Goal: Task Accomplishment & Management: Manage account settings

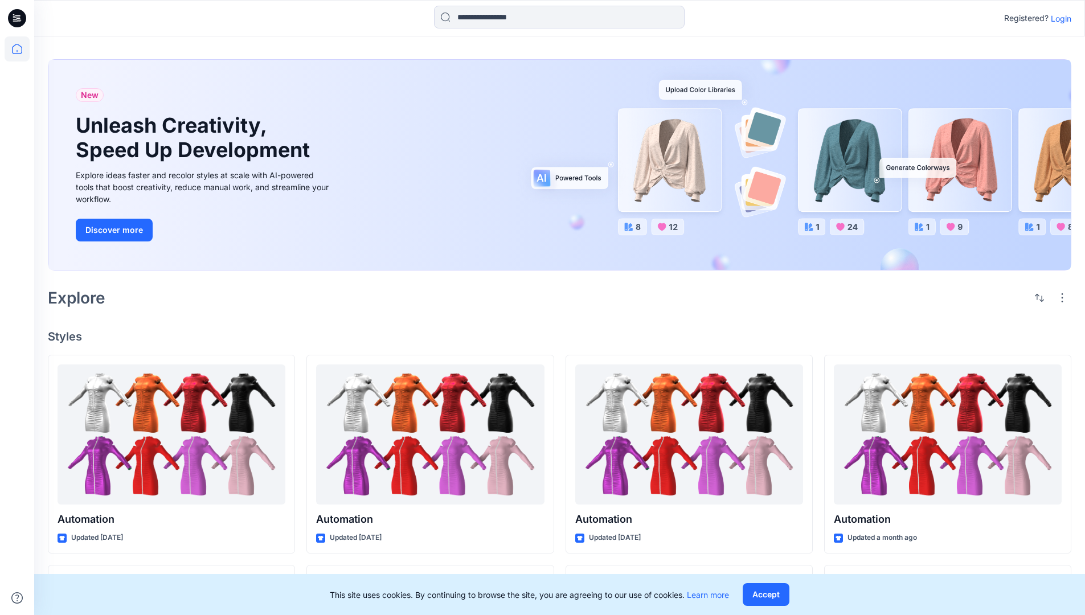
click at [1059, 18] on p "Login" at bounding box center [1061, 19] width 21 height 12
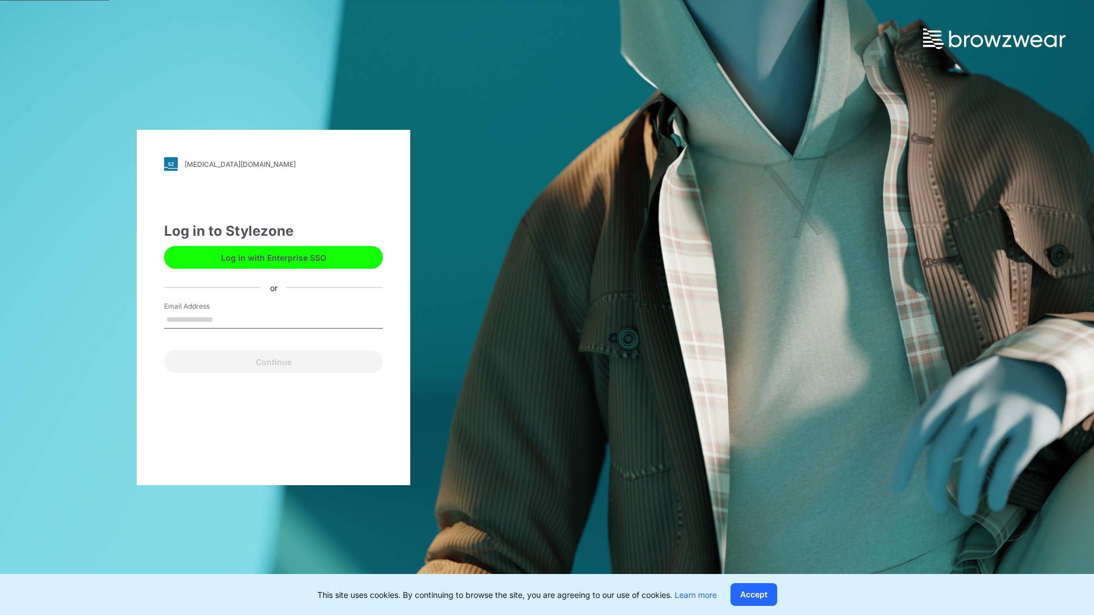
click at [225, 319] on input "Email Address" at bounding box center [273, 320] width 219 height 17
type input "**********"
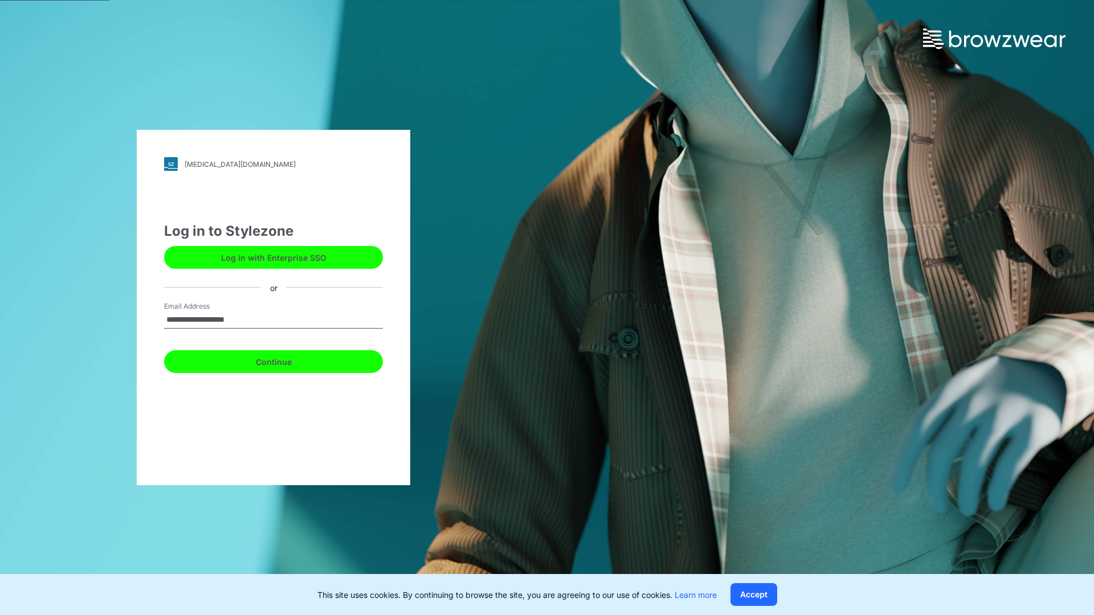
click at [286, 360] on button "Continue" at bounding box center [273, 361] width 219 height 23
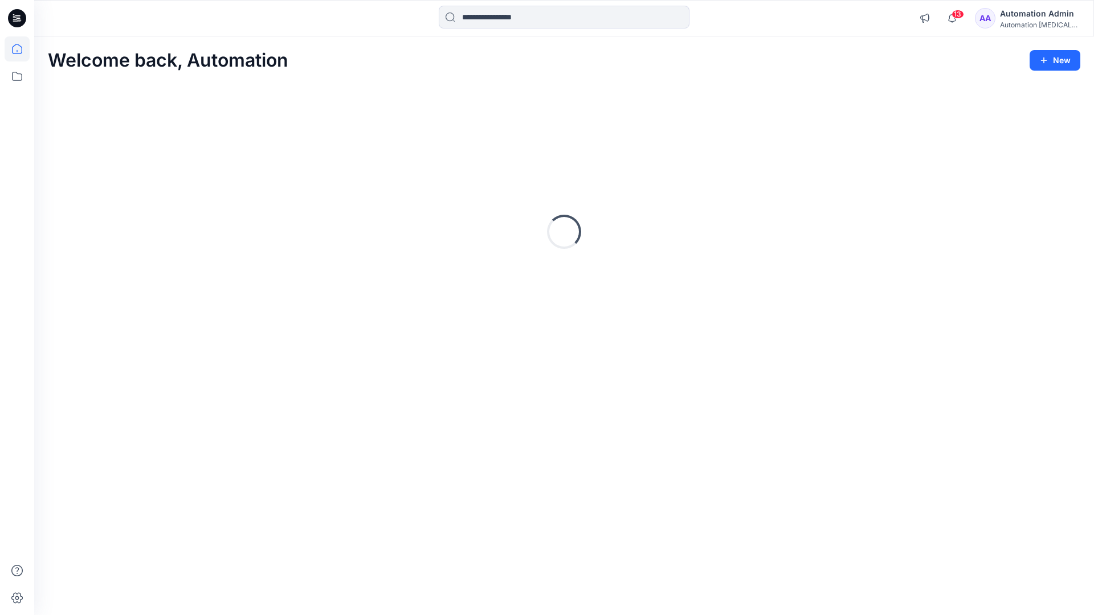
click at [22, 49] on icon at bounding box center [17, 49] width 10 height 10
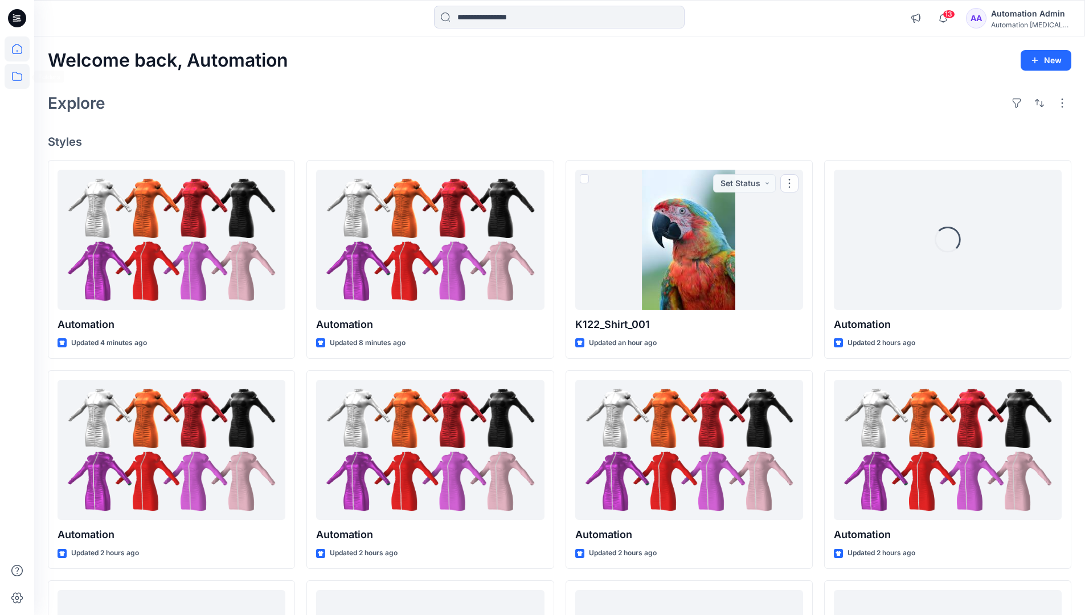
click at [18, 76] on icon at bounding box center [17, 76] width 25 height 25
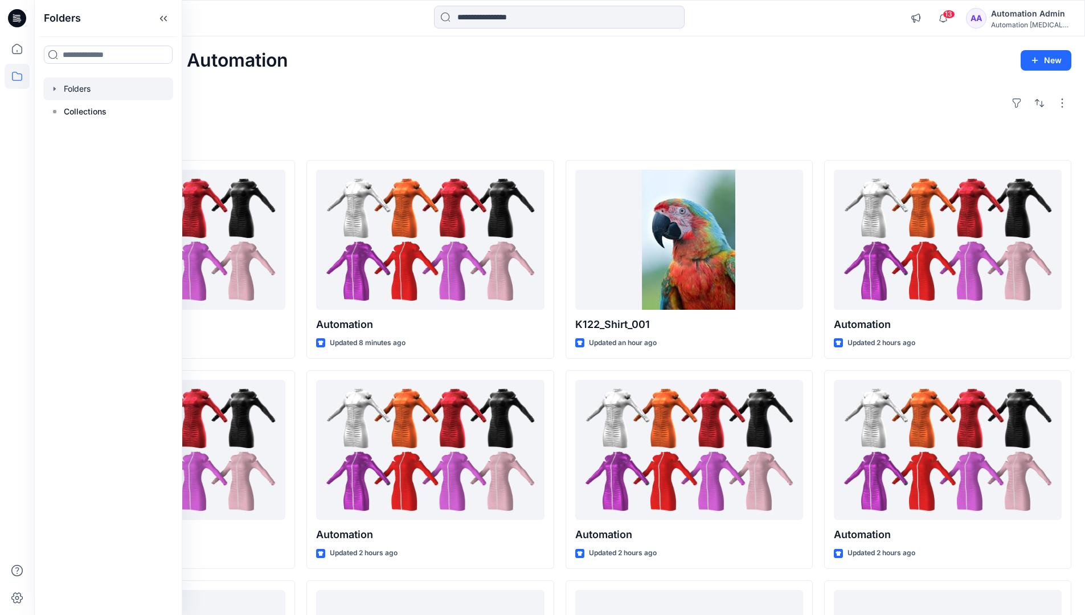
click at [72, 87] on div at bounding box center [108, 88] width 130 height 23
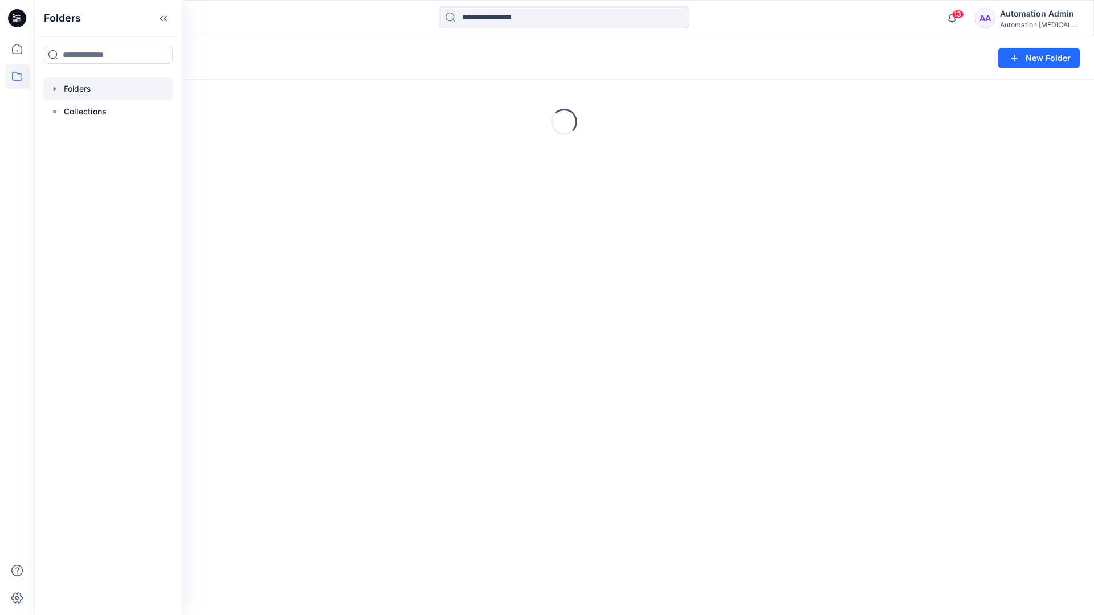
click at [573, 336] on div "Folders New Folder Loading..." at bounding box center [564, 325] width 1060 height 579
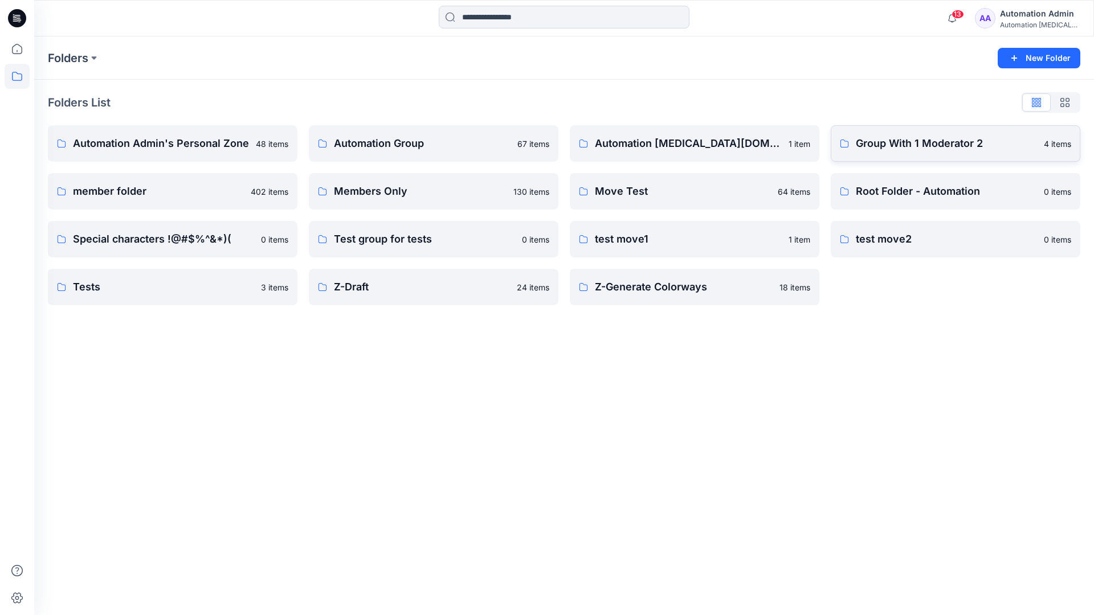
click at [881, 145] on p "Group With 1 Moderator 2" at bounding box center [946, 144] width 181 height 16
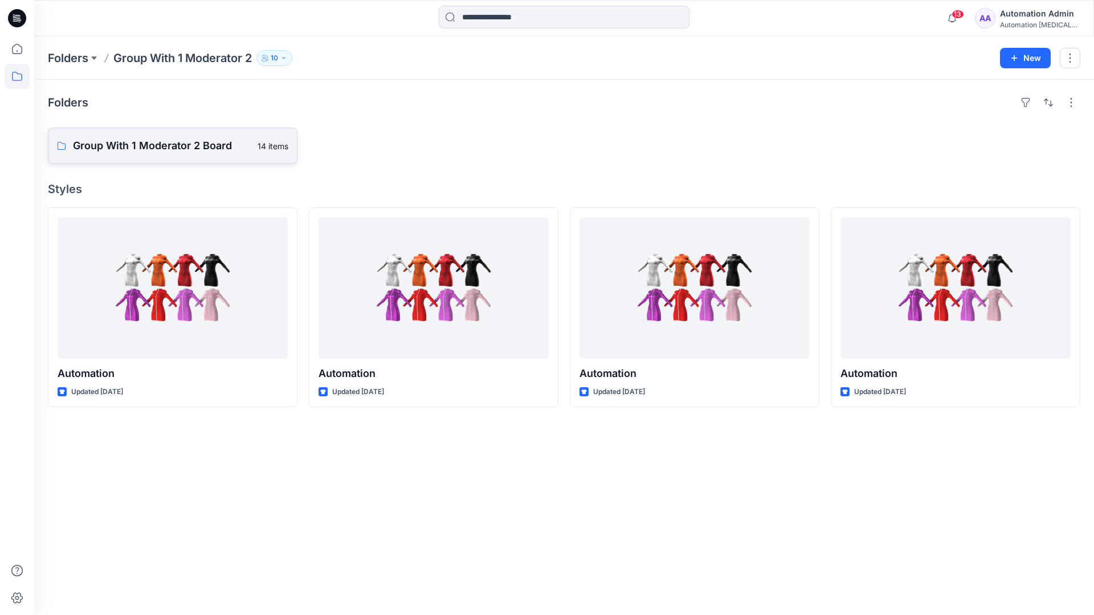
click at [177, 146] on p "Group With 1 Moderator 2 Board" at bounding box center [162, 146] width 178 height 16
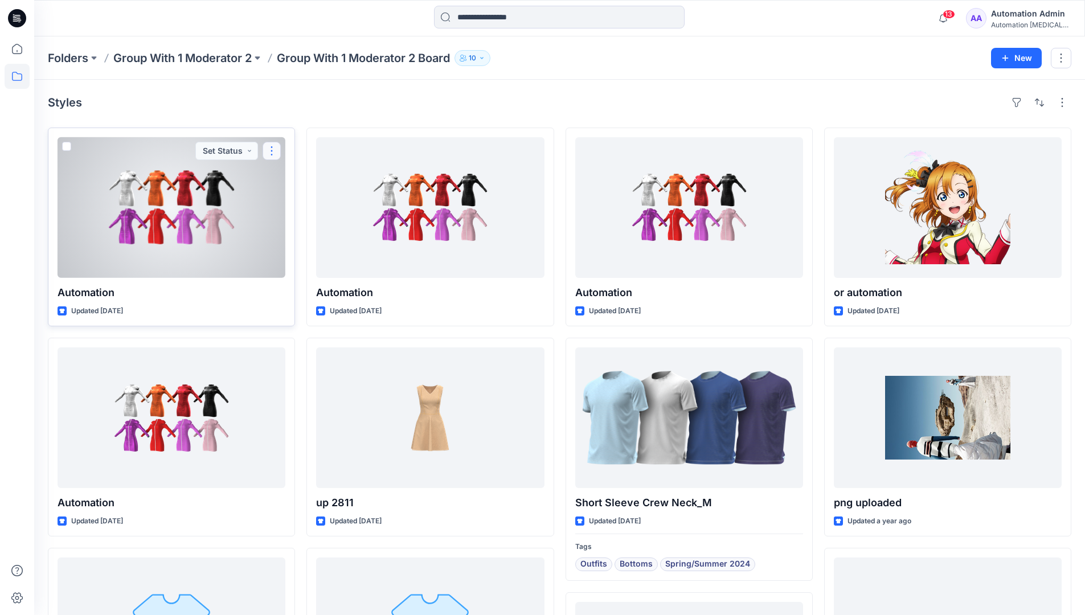
click at [270, 156] on button "button" at bounding box center [272, 151] width 18 height 18
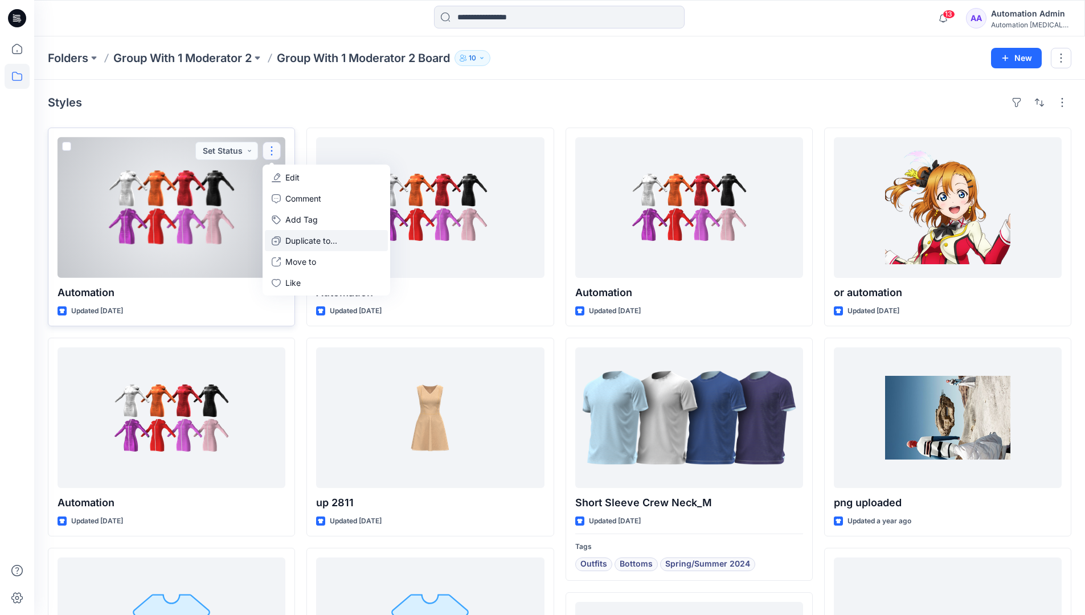
click at [314, 236] on p "Duplicate to..." at bounding box center [311, 241] width 52 height 12
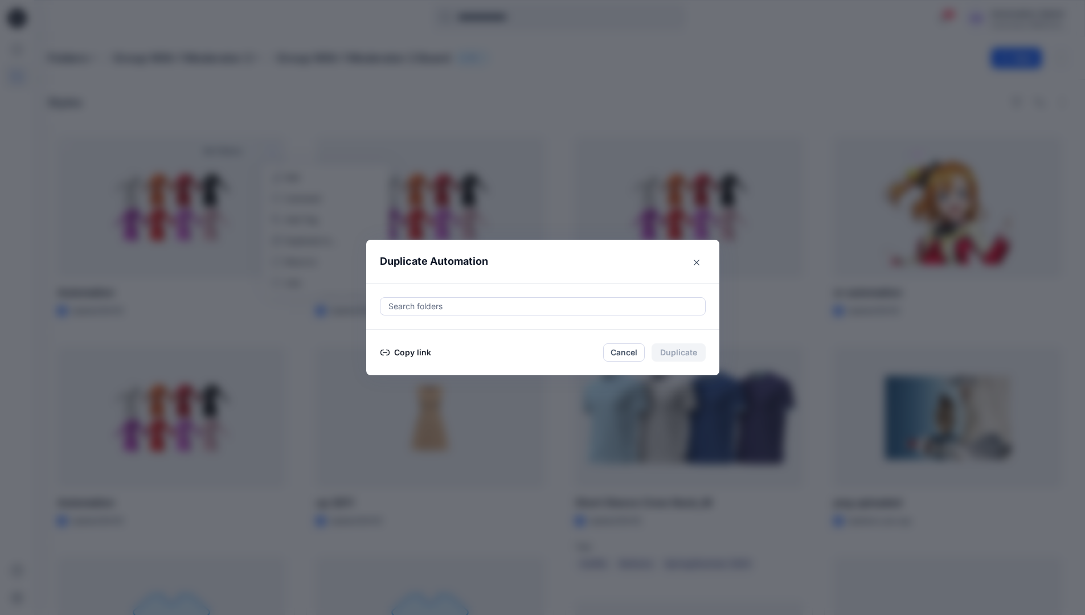
click at [471, 303] on div at bounding box center [542, 307] width 311 height 14
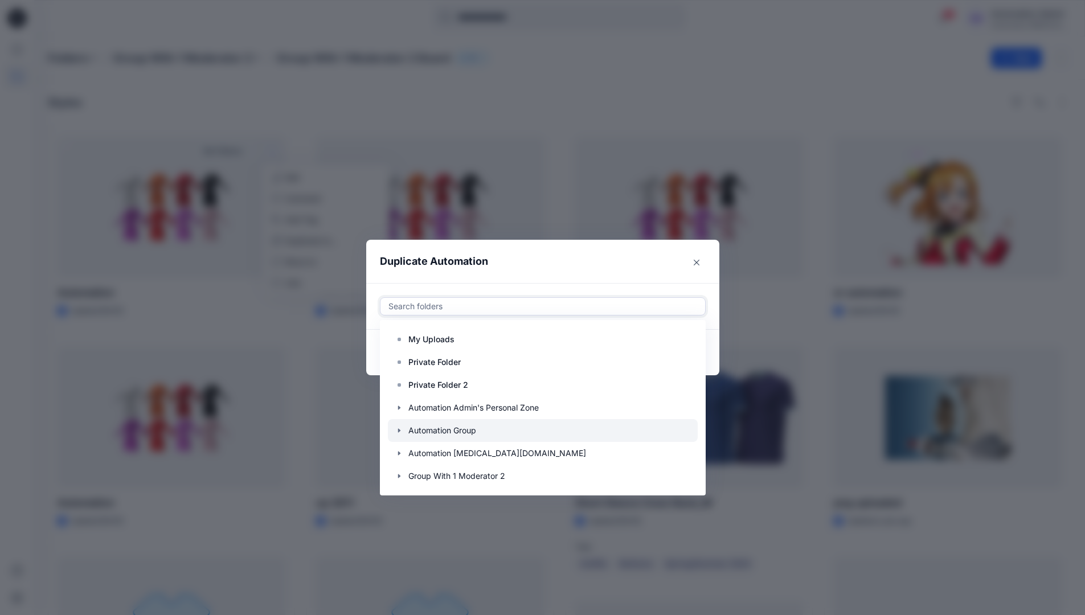
click at [404, 430] on icon "button" at bounding box center [399, 430] width 9 height 9
click at [442, 448] on p "Automation Board" at bounding box center [454, 454] width 68 height 14
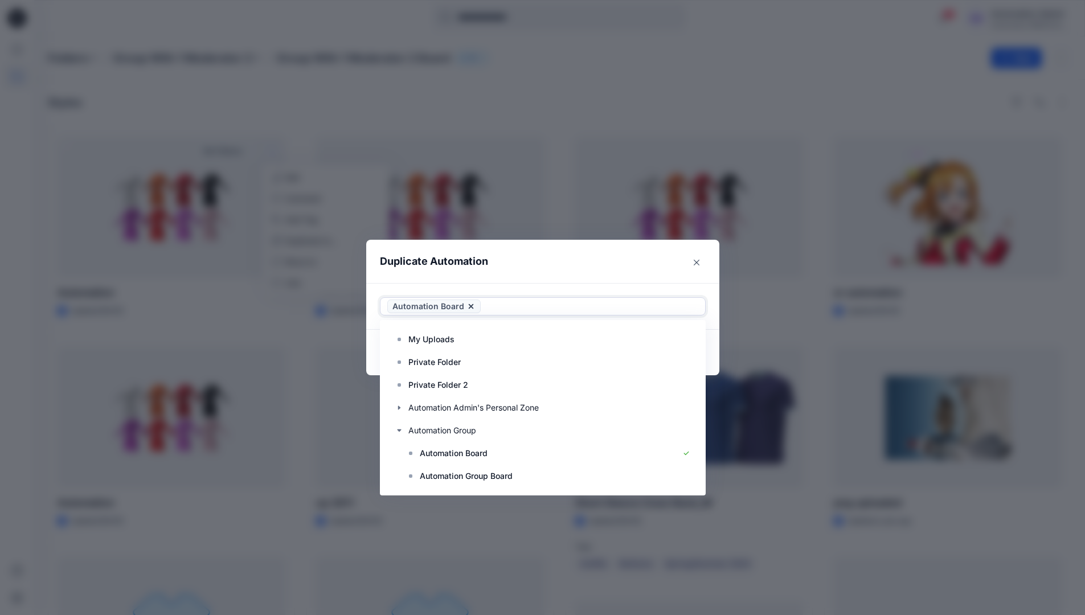
click at [610, 260] on header "Duplicate Automation" at bounding box center [531, 261] width 330 height 43
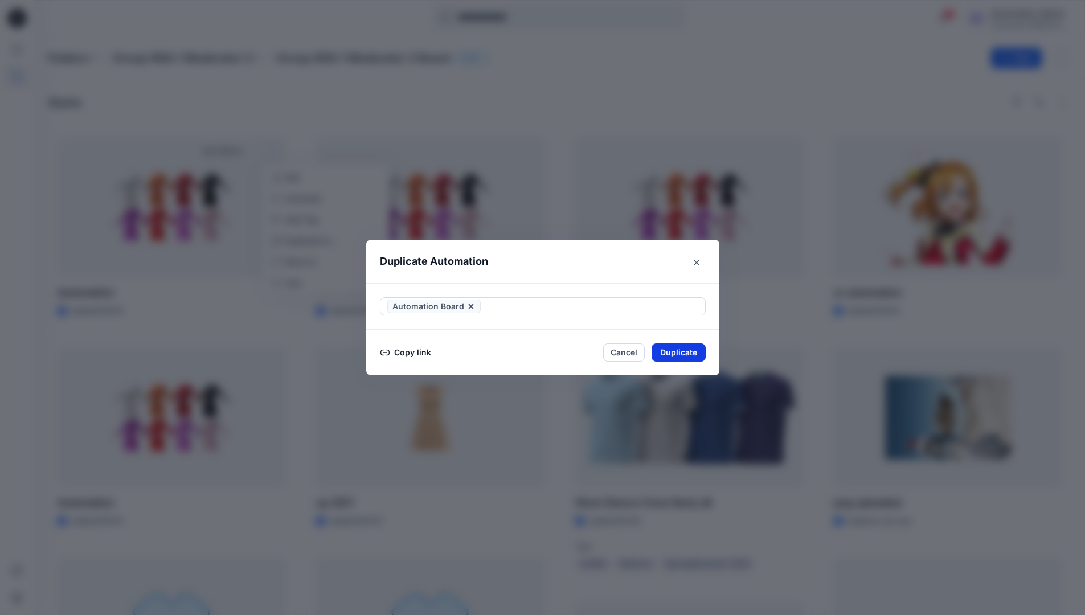
click at [685, 353] on button "Duplicate" at bounding box center [679, 353] width 54 height 18
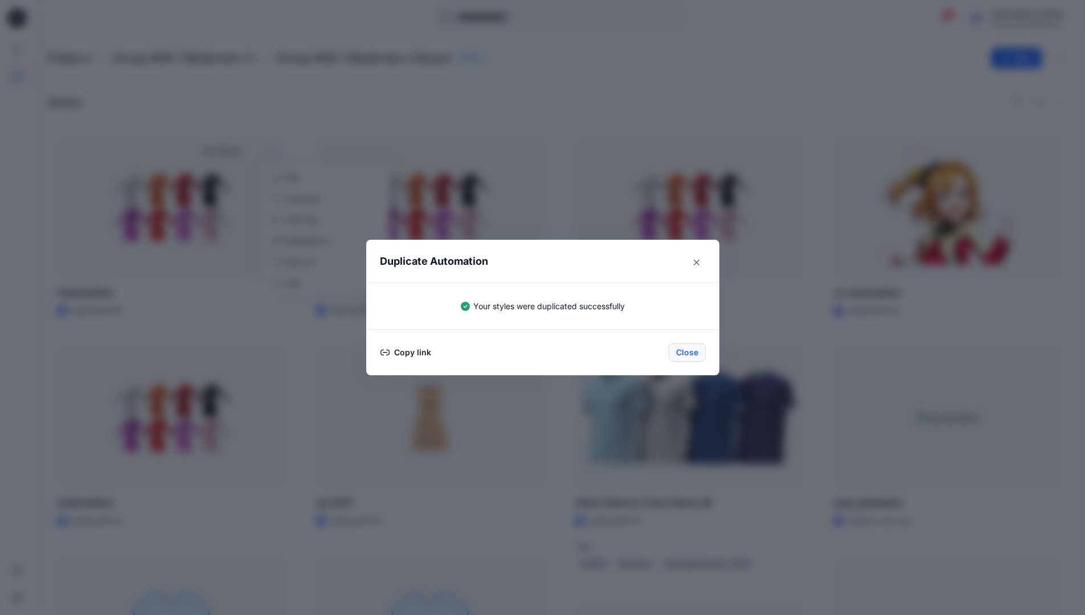
click at [693, 352] on button "Close" at bounding box center [687, 353] width 37 height 18
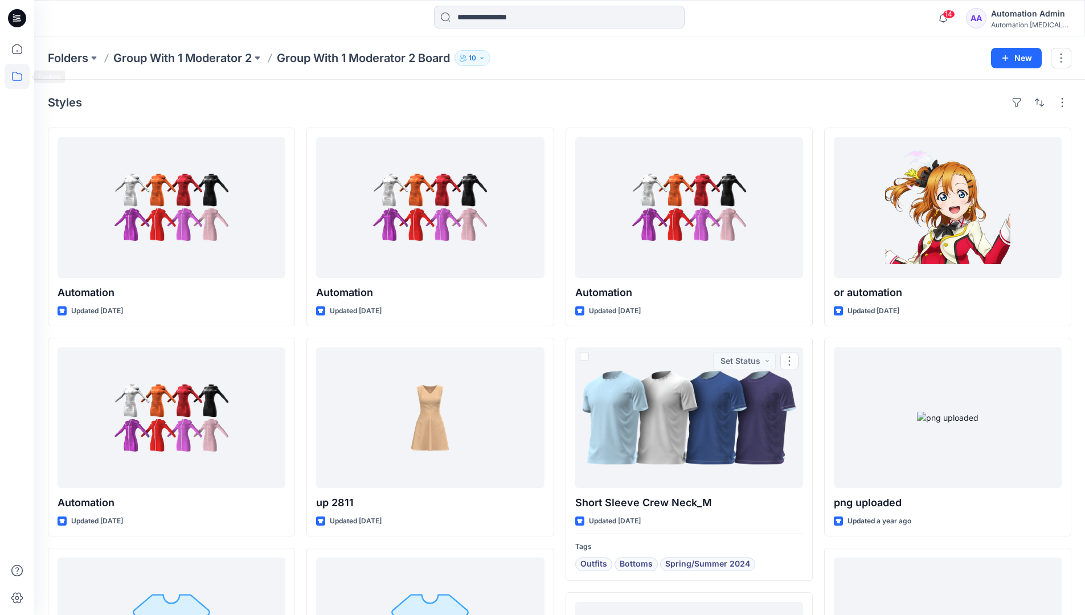
click at [18, 76] on icon at bounding box center [17, 76] width 25 height 25
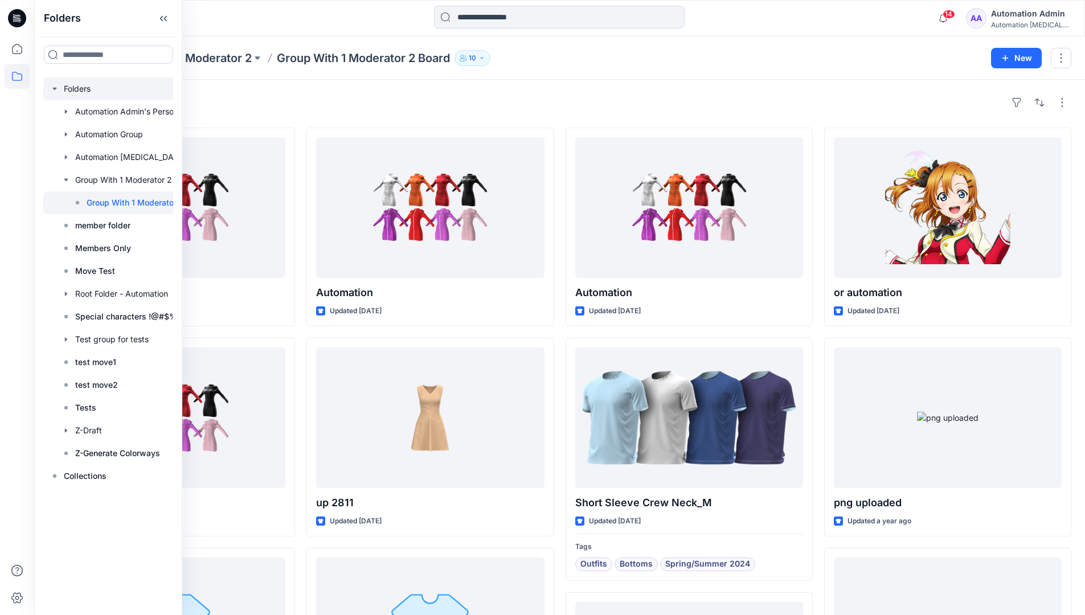
click at [75, 89] on div at bounding box center [128, 88] width 171 height 23
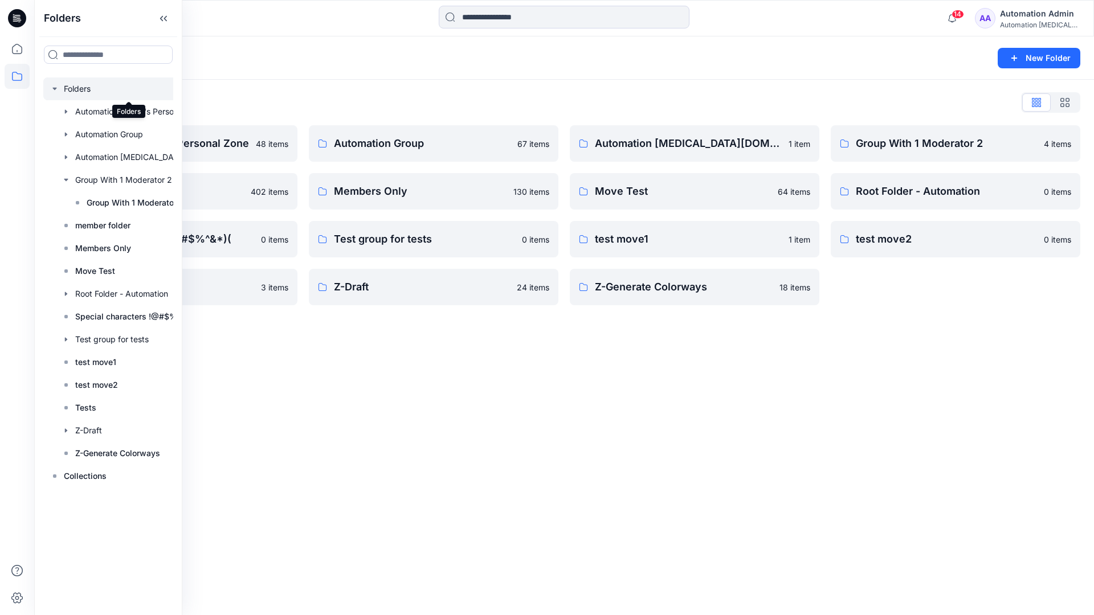
click at [594, 374] on div "Folders New Folder Folders List Automation Admin's Personal Zone 48 items membe…" at bounding box center [564, 325] width 1060 height 579
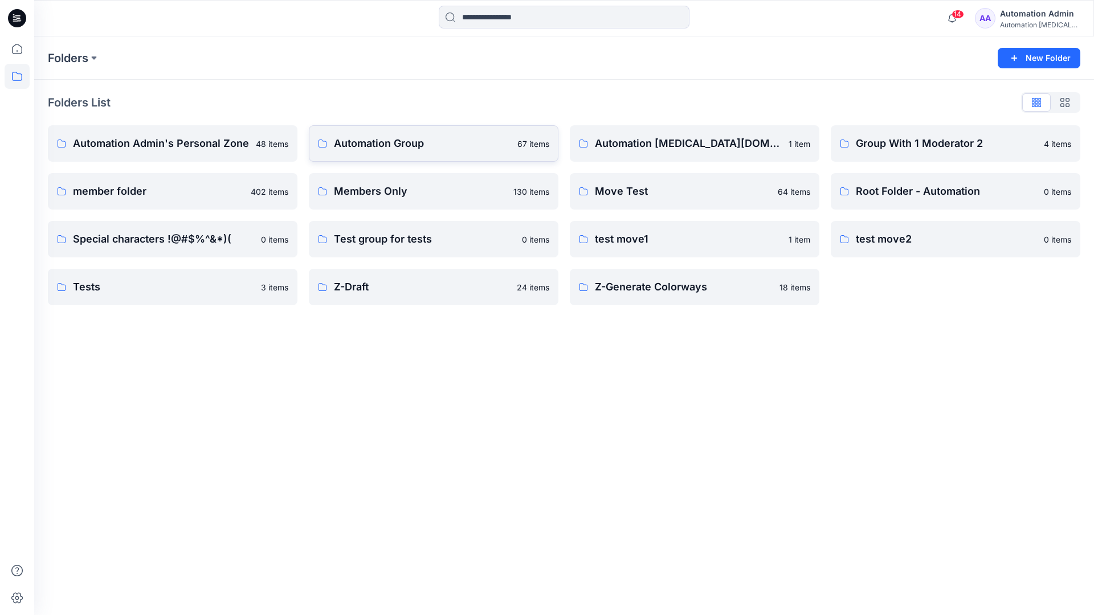
click at [406, 149] on p "Automation Group" at bounding box center [422, 144] width 177 height 16
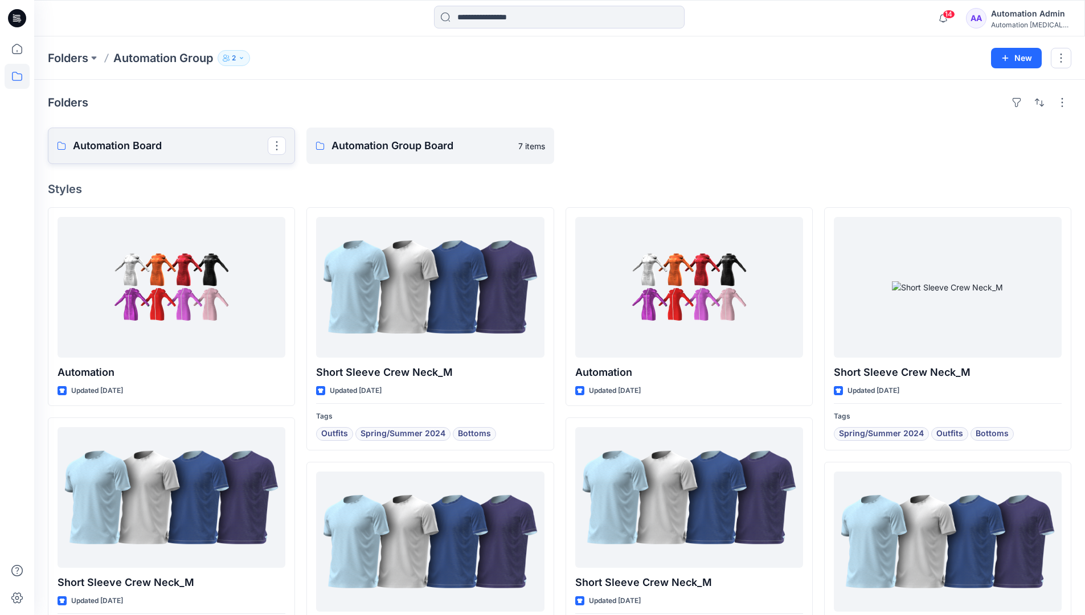
click at [194, 155] on link "Automation Board" at bounding box center [171, 146] width 247 height 36
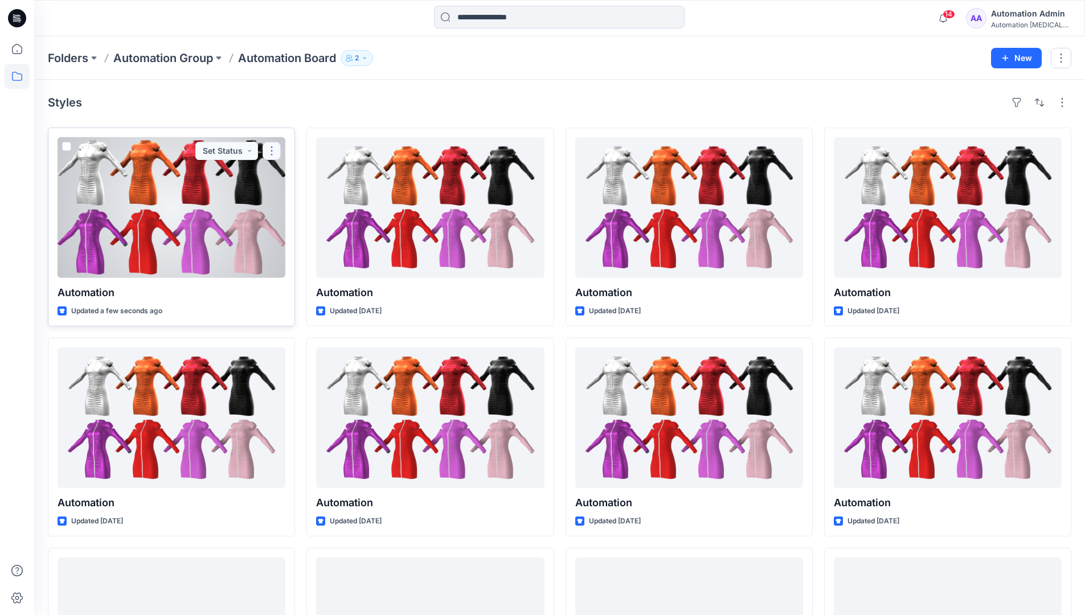
click at [272, 150] on button "button" at bounding box center [272, 151] width 18 height 18
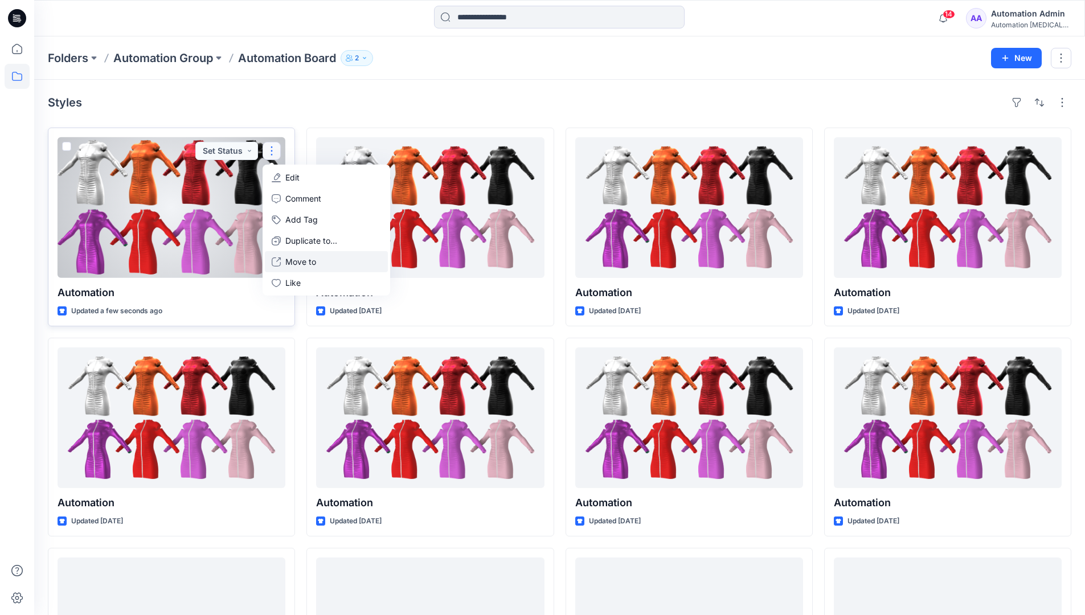
click at [299, 262] on p "Move to" at bounding box center [300, 262] width 31 height 12
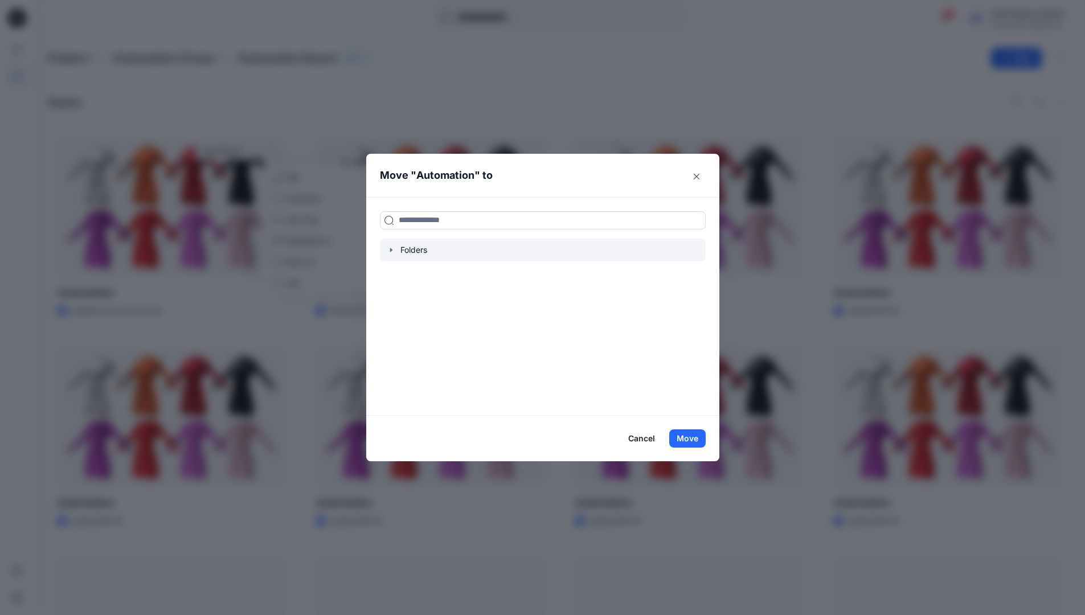
click at [392, 249] on icon "button" at bounding box center [391, 250] width 2 height 4
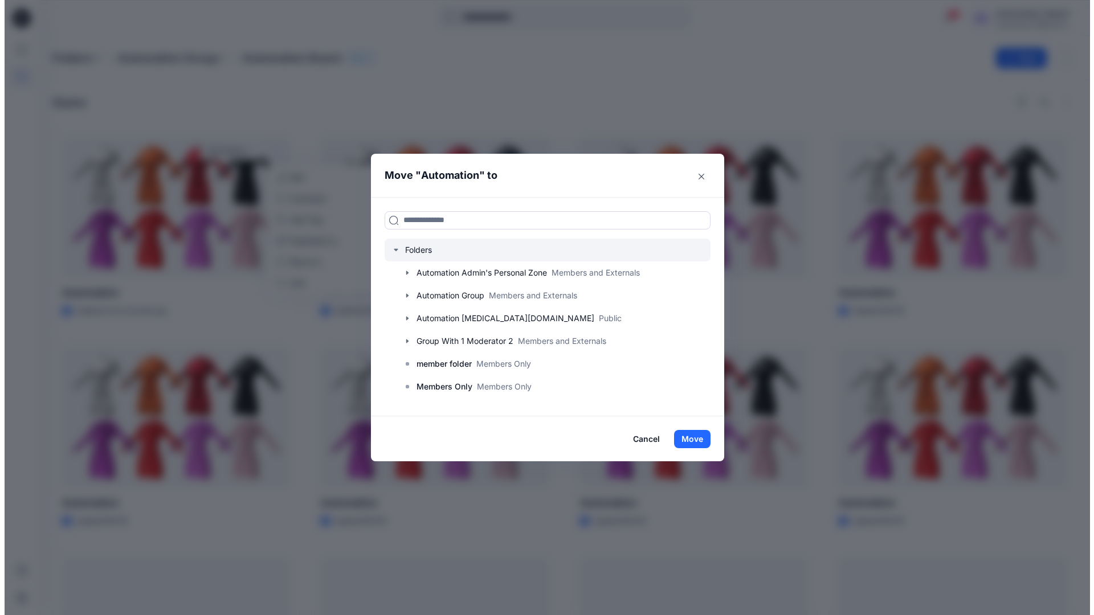
scroll to position [89, 0]
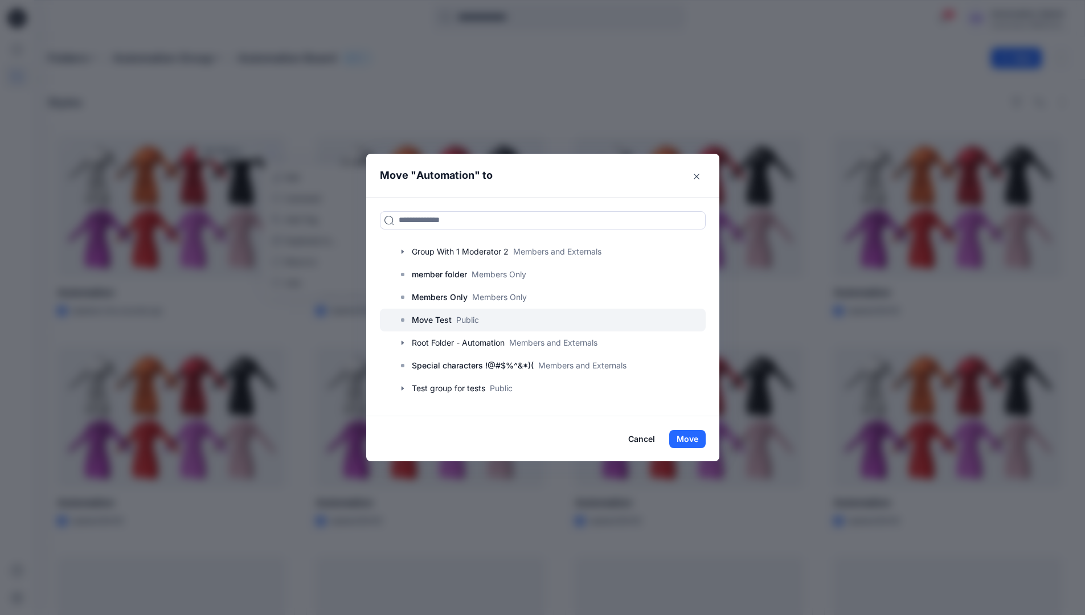
click at [439, 322] on p "Move Test" at bounding box center [432, 320] width 40 height 14
click at [696, 435] on button "Move" at bounding box center [687, 439] width 36 height 18
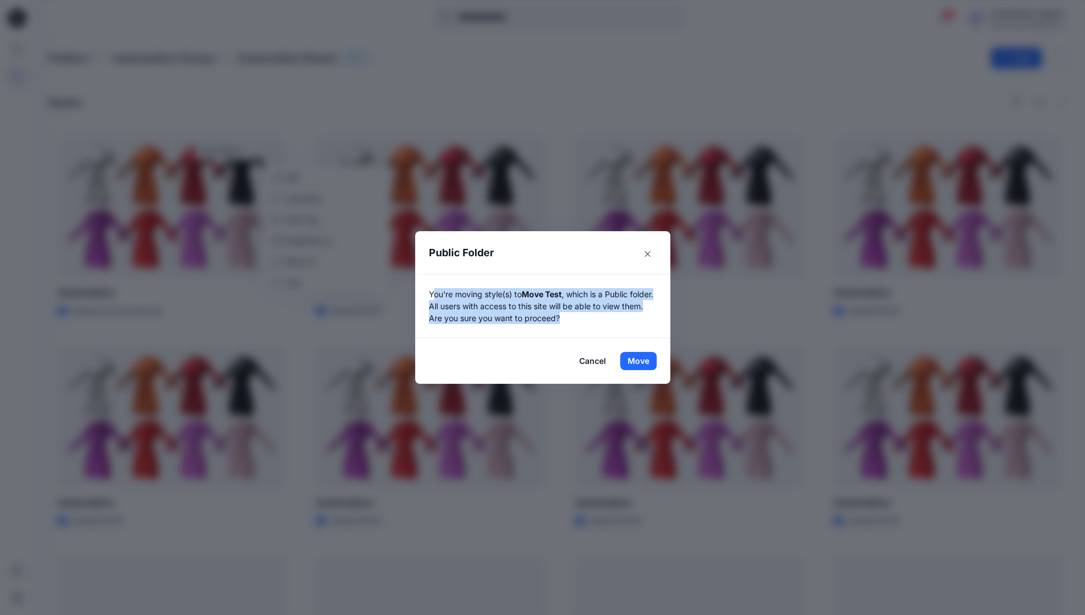
drag, startPoint x: 696, startPoint y: 435, endPoint x: 628, endPoint y: 314, distance: 138.0
click at [628, 314] on p "You're moving style(s) to Move Test , which is a Public folder. All users with …" at bounding box center [543, 306] width 228 height 36
click at [643, 361] on button "Move" at bounding box center [638, 361] width 36 height 18
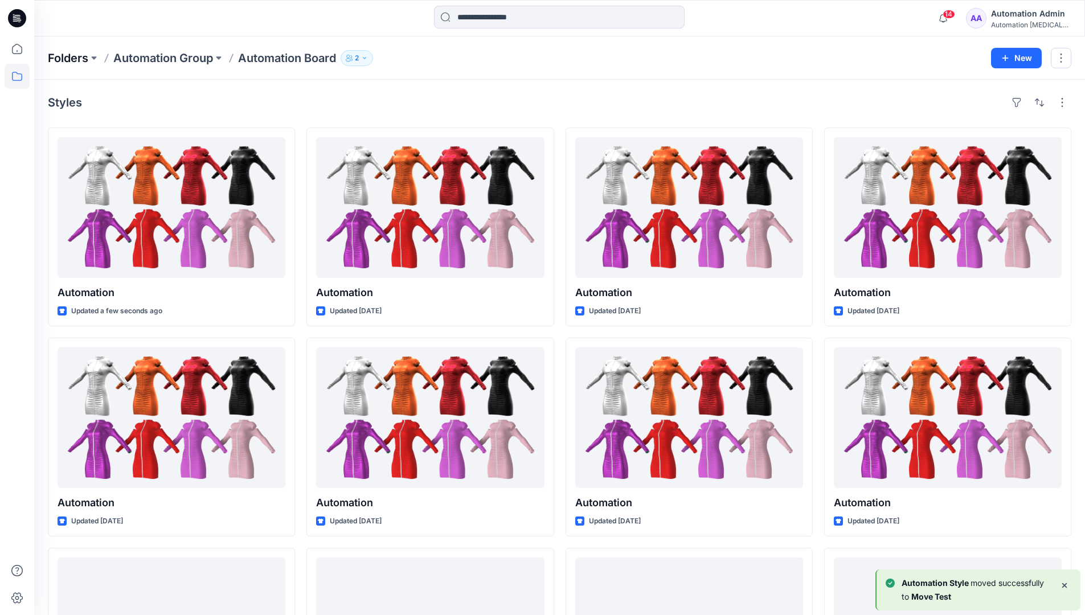
click at [66, 58] on p "Folders" at bounding box center [68, 58] width 40 height 16
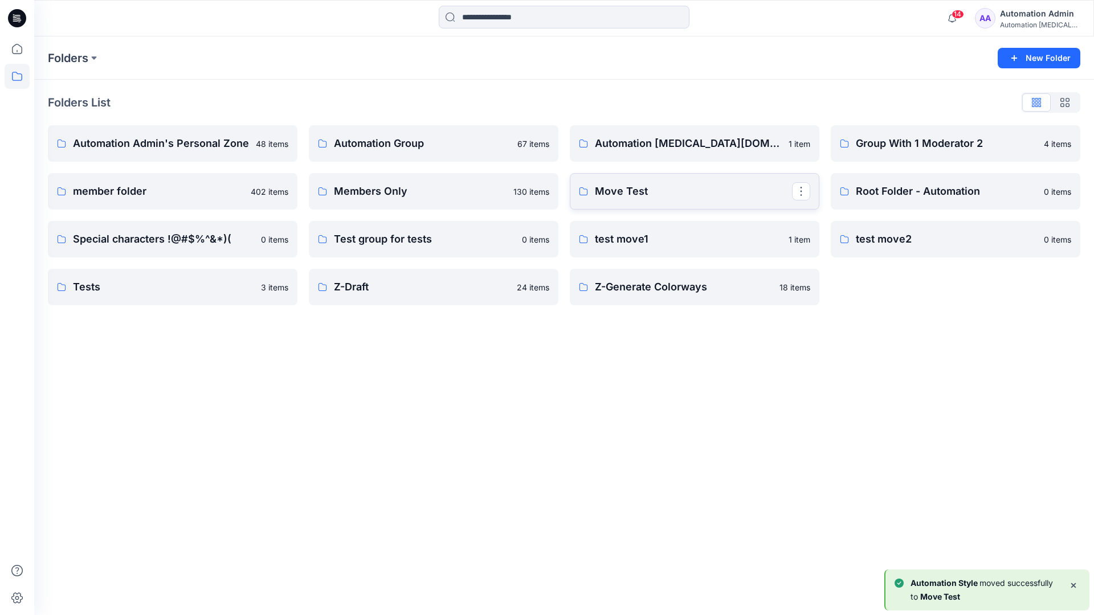
click at [644, 194] on p "Move Test" at bounding box center [693, 191] width 197 height 16
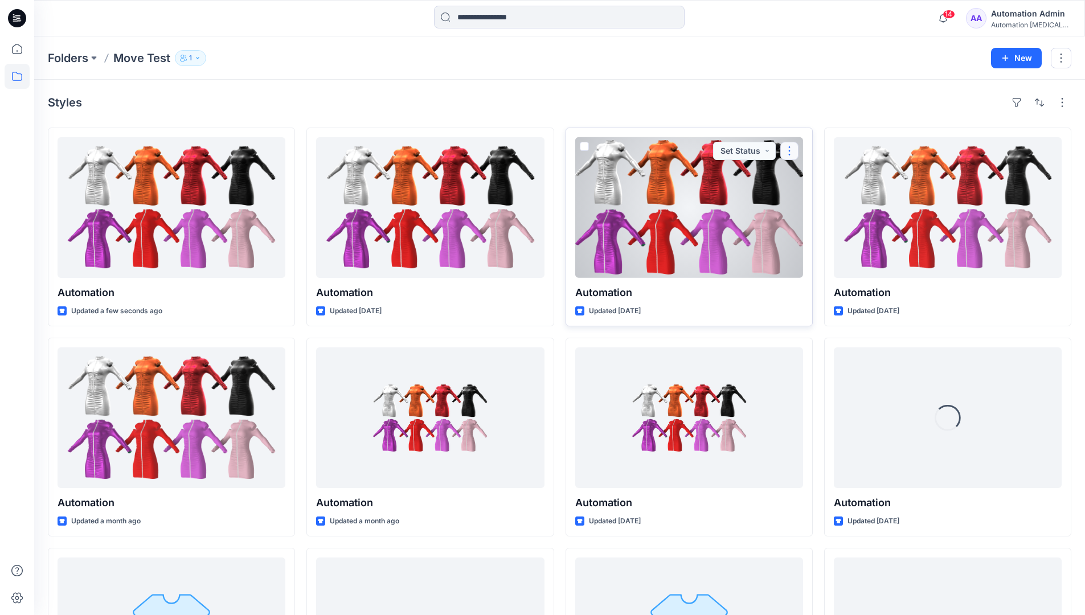
click at [786, 156] on button "button" at bounding box center [790, 151] width 18 height 18
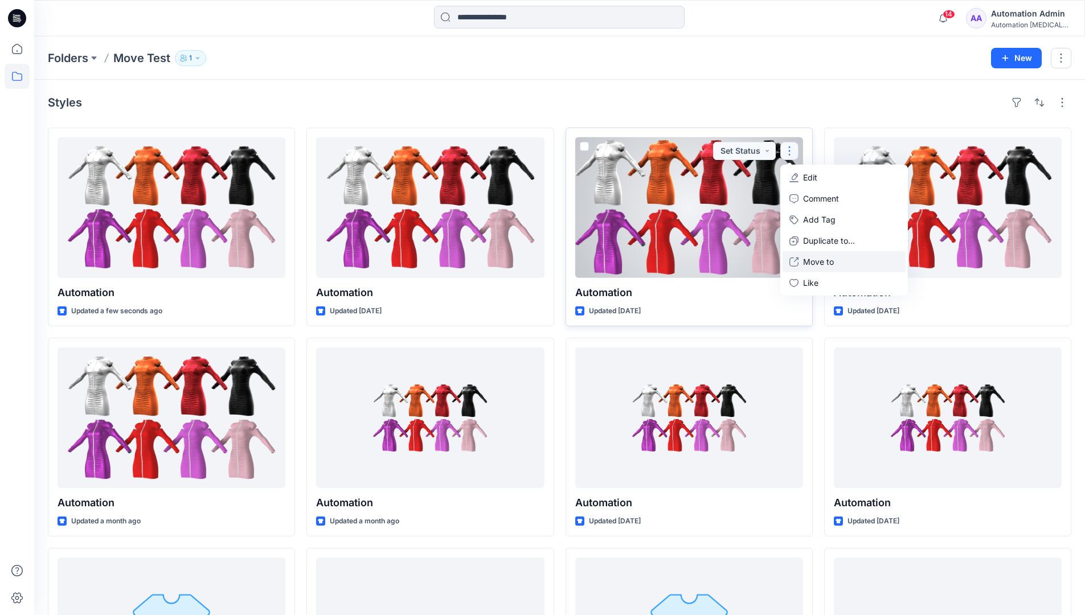
click at [821, 259] on p "Move to" at bounding box center [818, 262] width 31 height 12
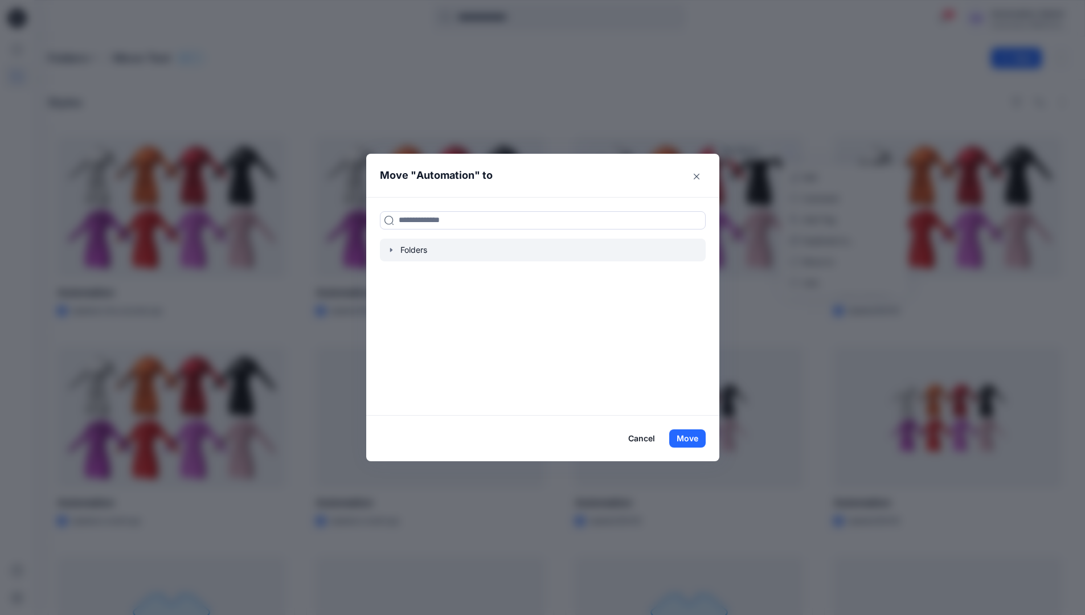
click at [392, 250] on icon "button" at bounding box center [391, 250] width 2 height 4
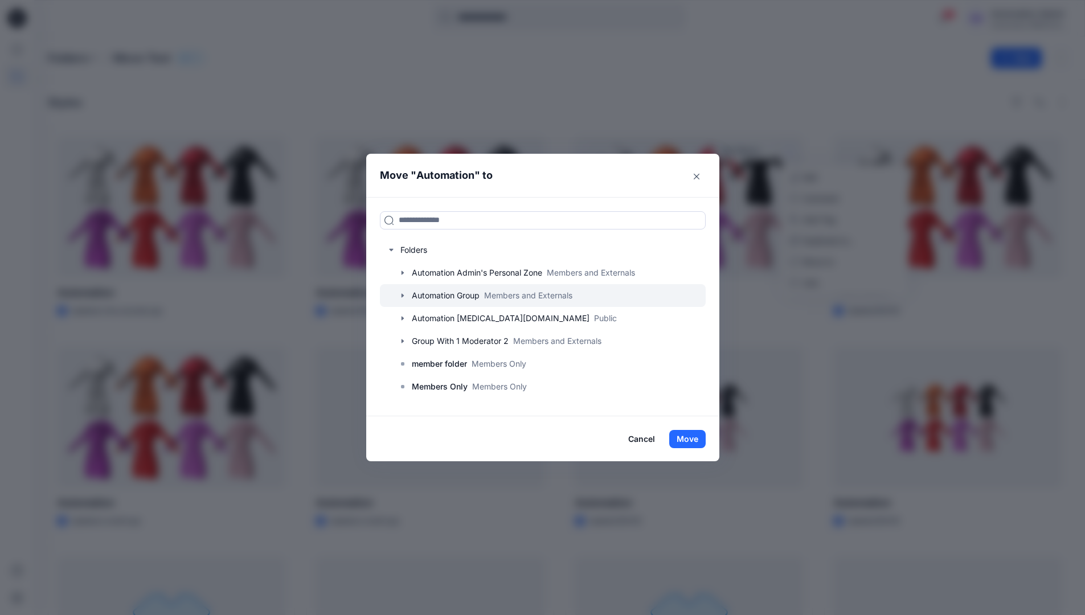
click at [403, 295] on icon "button" at bounding box center [402, 295] width 2 height 4
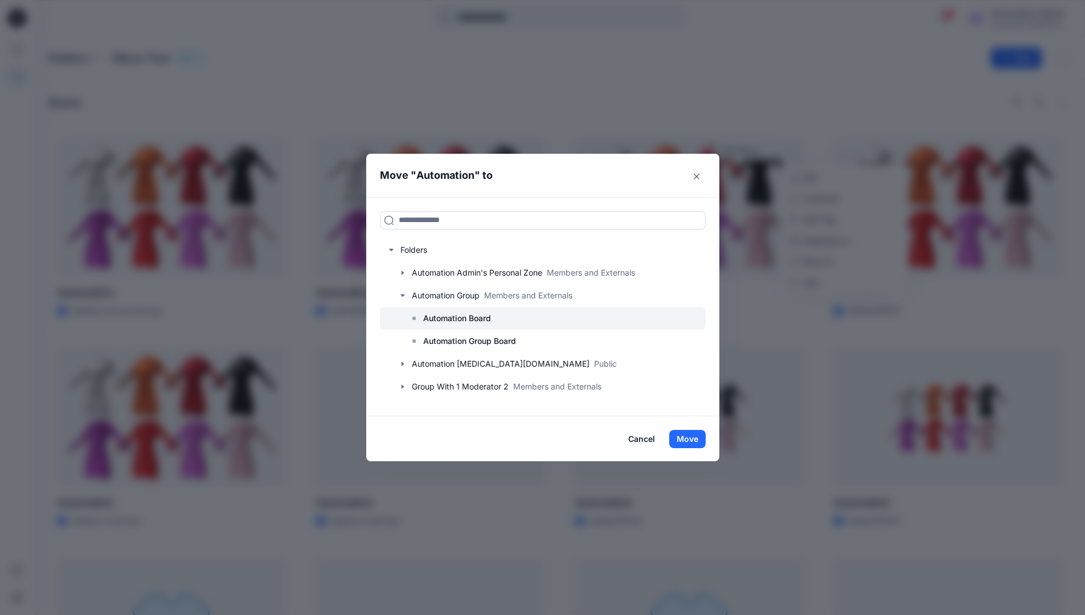
click at [452, 320] on p "Automation Board" at bounding box center [457, 319] width 68 height 14
click at [689, 434] on button "Move" at bounding box center [687, 439] width 36 height 18
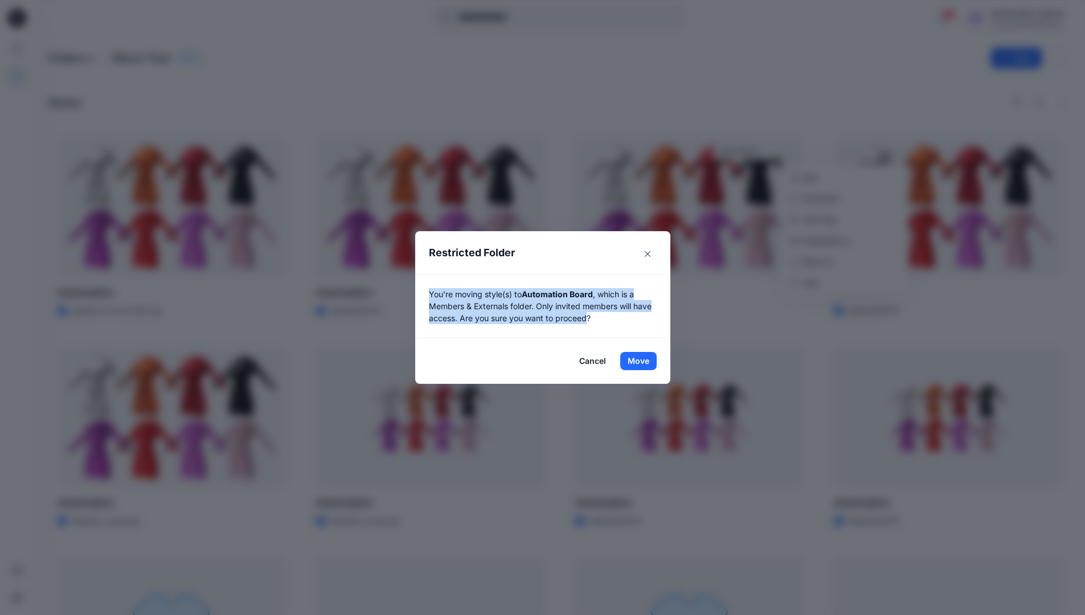
drag, startPoint x: 689, startPoint y: 434, endPoint x: 593, endPoint y: 320, distance: 149.6
click at [593, 320] on p "You're moving style(s) to Automation Board , which is a Members & Externals fol…" at bounding box center [543, 306] width 228 height 36
click at [643, 361] on button "Move" at bounding box center [638, 361] width 36 height 18
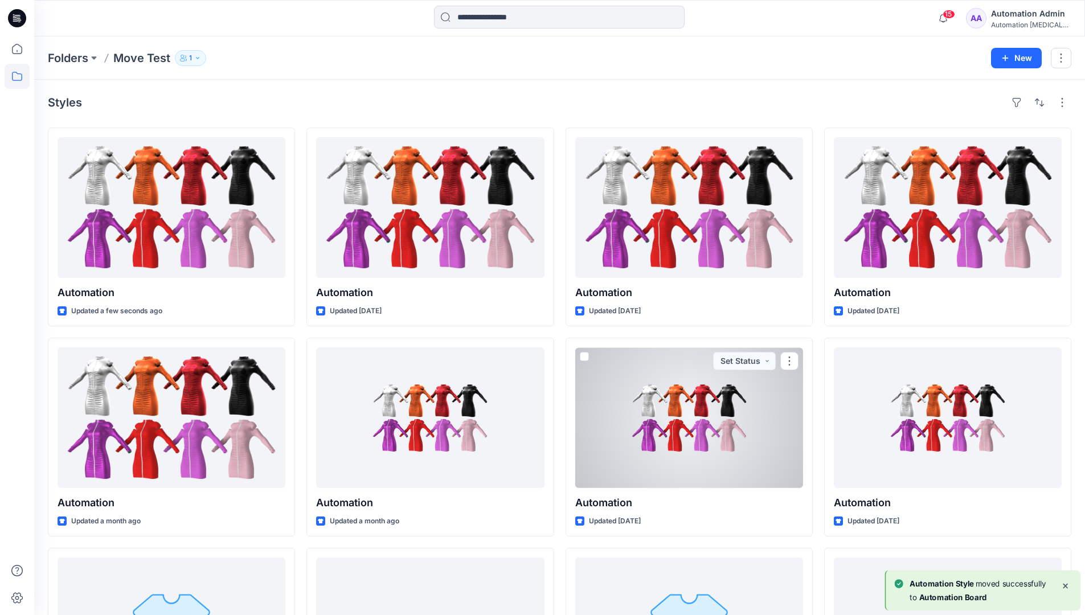
click at [1019, 26] on div "Automation testim..." at bounding box center [1031, 25] width 80 height 9
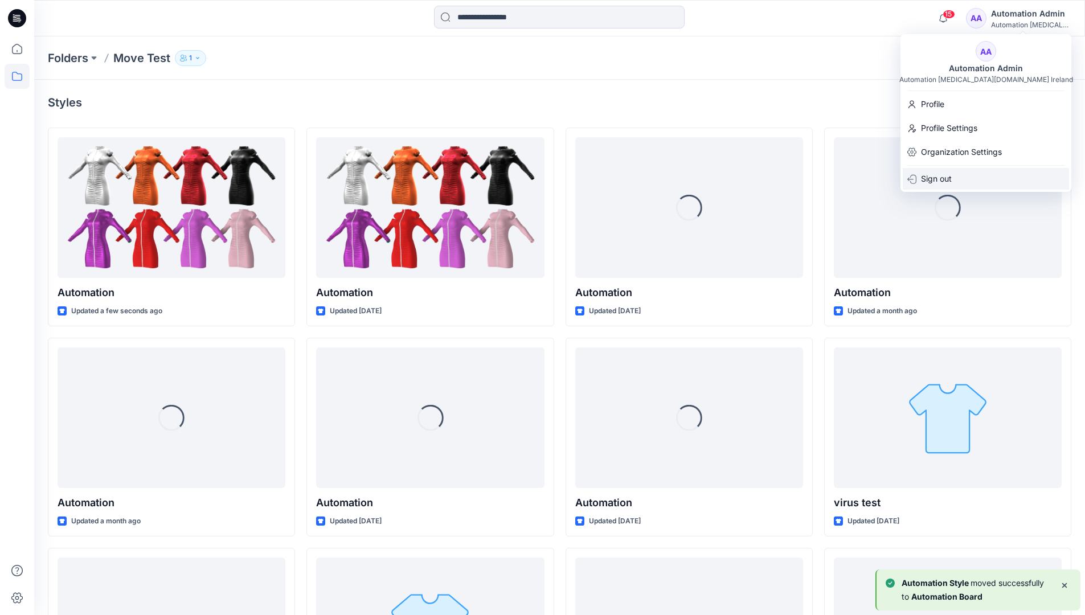
click at [961, 174] on div "Sign out" at bounding box center [986, 179] width 166 height 22
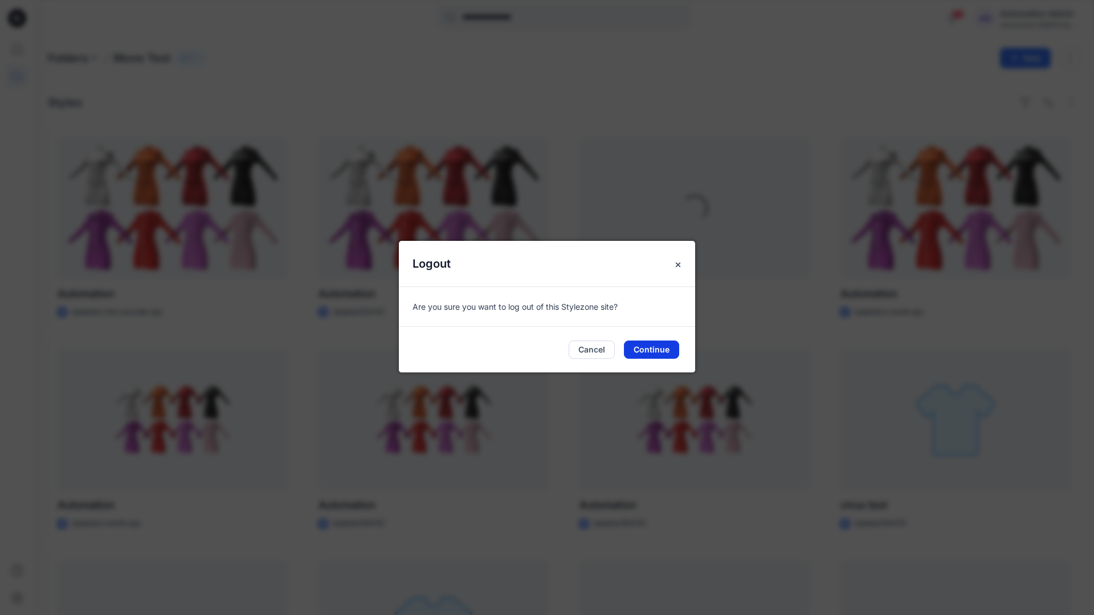
click at [644, 346] on button "Continue" at bounding box center [651, 350] width 55 height 18
